Goal: Task Accomplishment & Management: Use online tool/utility

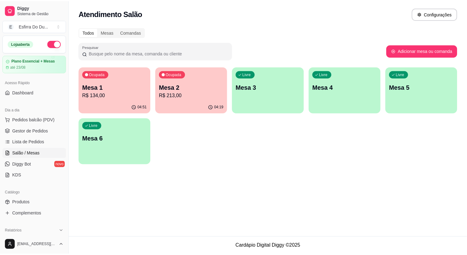
scroll to position [31, 0]
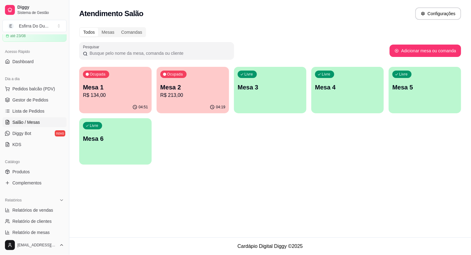
click at [202, 91] on p "Mesa 2" at bounding box center [192, 87] width 65 height 9
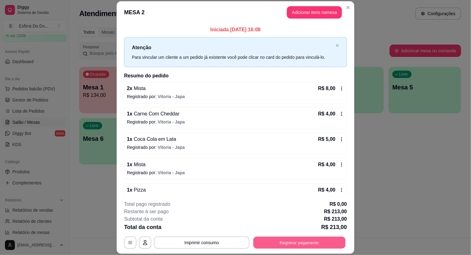
click at [312, 239] on button "Registrar pagamento" at bounding box center [300, 243] width 92 height 12
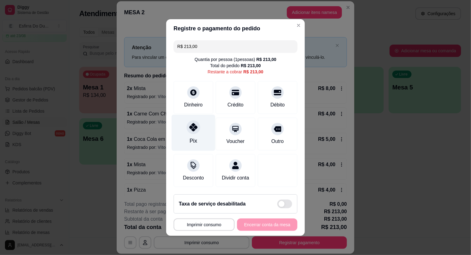
click at [192, 128] on icon at bounding box center [193, 127] width 8 height 8
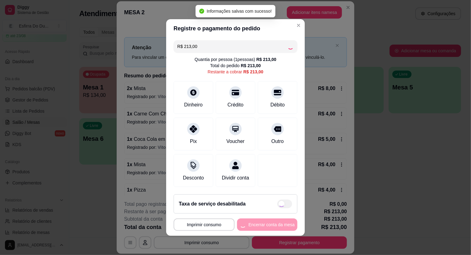
type input "R$ 0,00"
click at [263, 224] on footer "**********" at bounding box center [235, 212] width 139 height 46
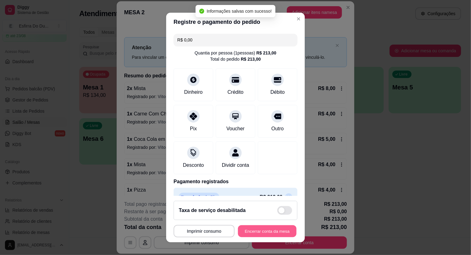
click at [264, 230] on button "Encerrar conta da mesa" at bounding box center [267, 231] width 59 height 12
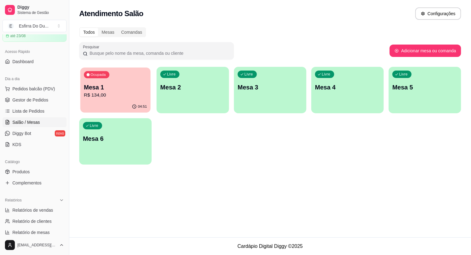
click at [87, 95] on p "R$ 134,00" at bounding box center [115, 95] width 63 height 7
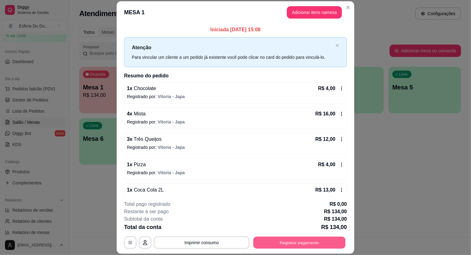
click at [280, 238] on button "Registrar pagamento" at bounding box center [300, 243] width 92 height 12
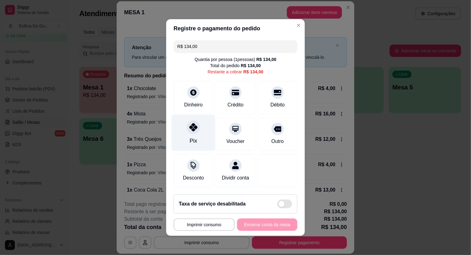
click at [183, 137] on div "Pix" at bounding box center [194, 133] width 44 height 36
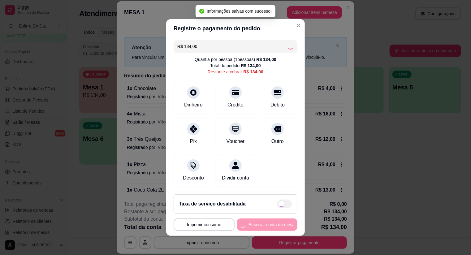
type input "R$ 0,00"
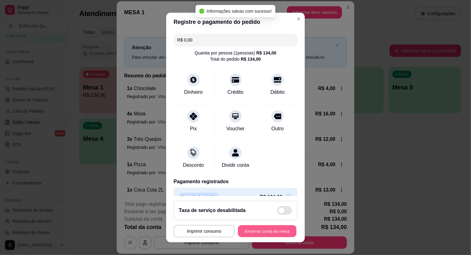
click at [248, 227] on button "Encerrar conta da mesa" at bounding box center [267, 231] width 59 height 12
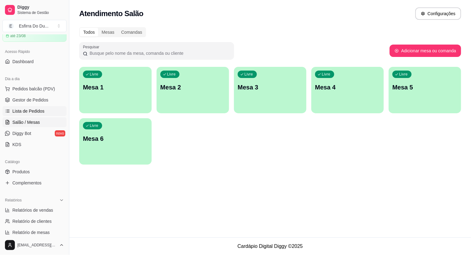
click at [36, 112] on span "Lista de Pedidos" at bounding box center [28, 111] width 32 height 6
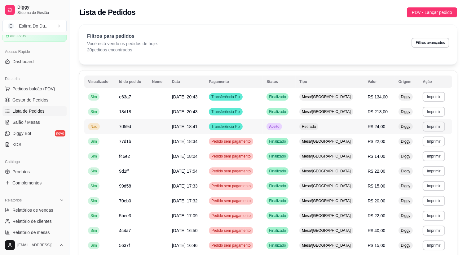
click at [281, 129] on div "Aceito" at bounding box center [273, 126] width 15 height 7
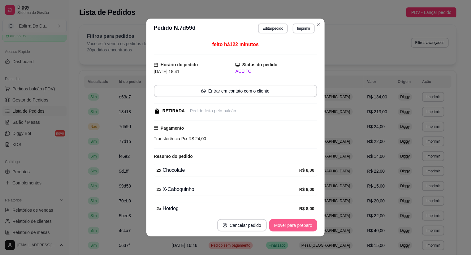
click at [286, 226] on button "Mover para preparo" at bounding box center [293, 225] width 48 height 12
click at [286, 226] on button "Mover para retirada disponível" at bounding box center [283, 226] width 66 height 12
click at [286, 226] on button "Mover para finalizado" at bounding box center [292, 226] width 50 height 12
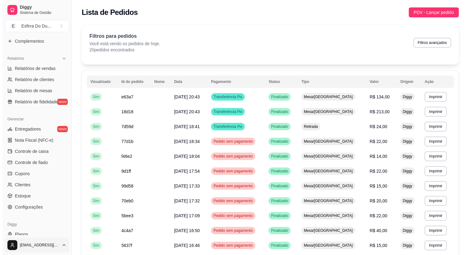
scroll to position [190, 0]
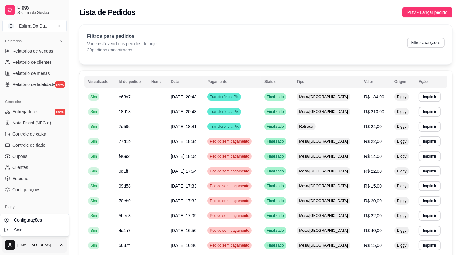
click at [11, 240] on html "Diggy Sistema de Gestão E Esfirra Do Du ... Loja aberta Plano Essencial + Mesas…" at bounding box center [233, 127] width 467 height 255
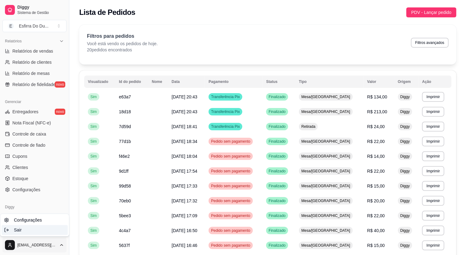
click at [17, 232] on span "Sair" at bounding box center [18, 230] width 8 height 6
